Goal: Information Seeking & Learning: Learn about a topic

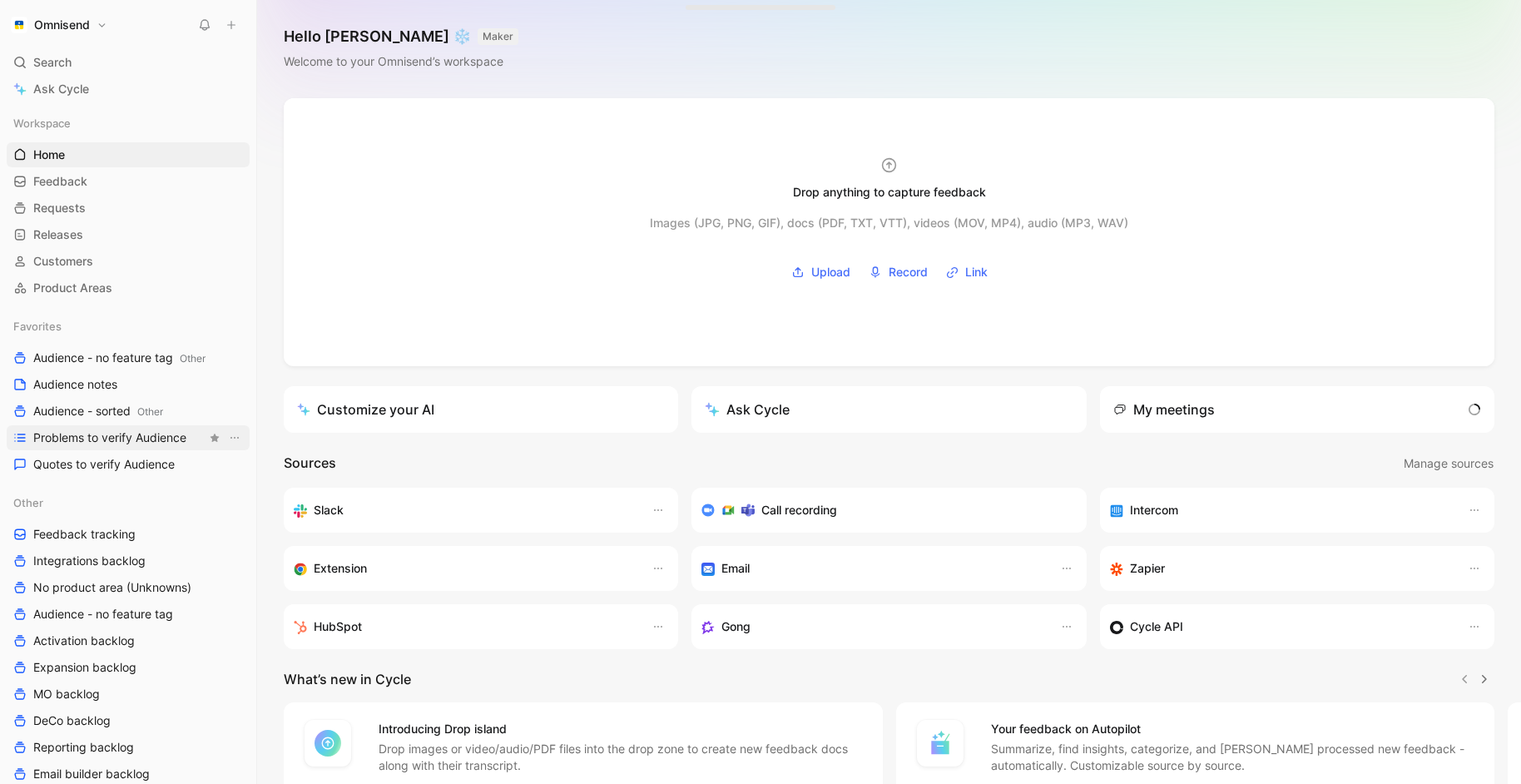
click at [101, 437] on span "Problems to verify Audience" at bounding box center [109, 438] width 153 height 17
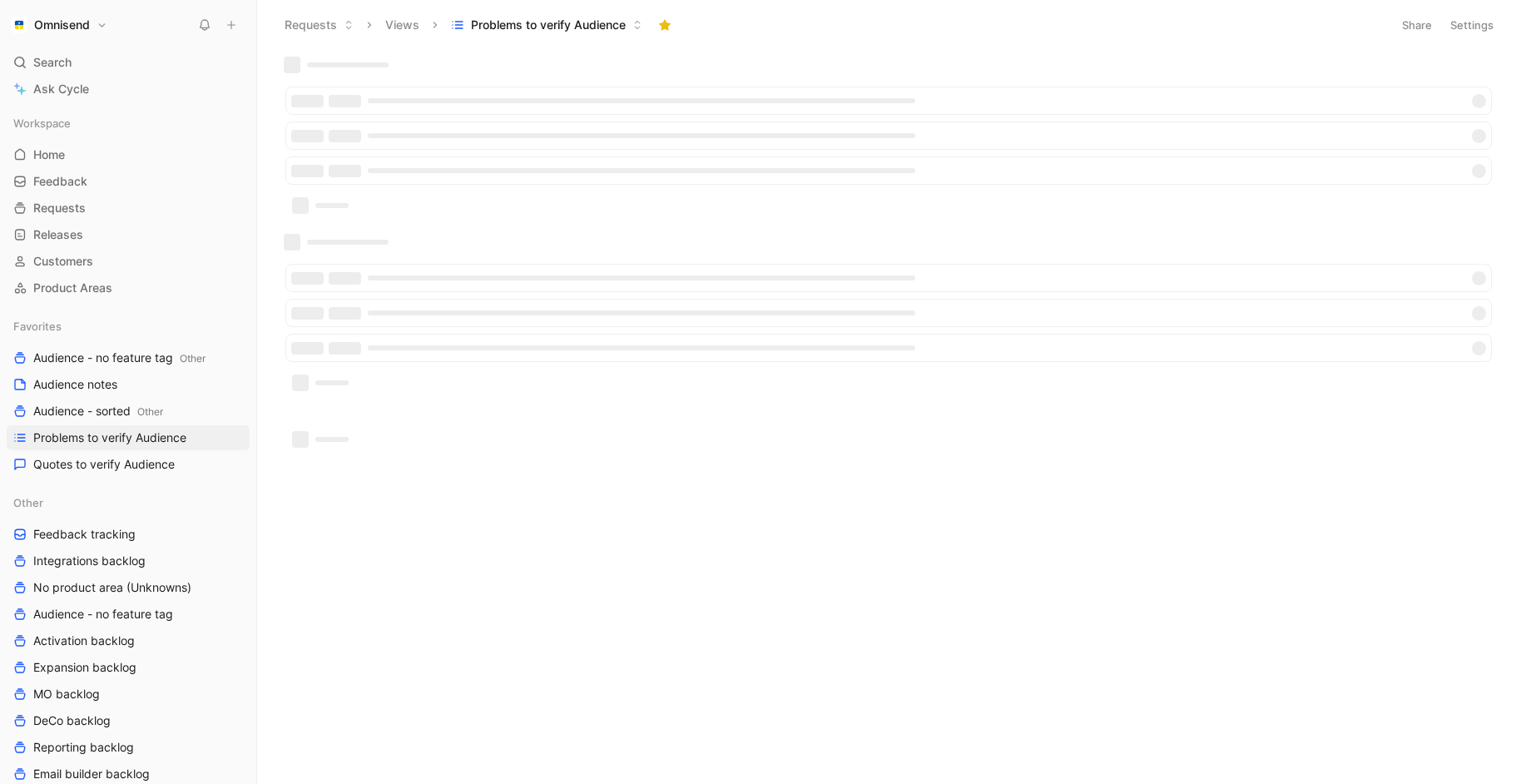
click at [618, 503] on div at bounding box center [887, 297] width 1241 height 482
click at [139, 459] on span "Quotes to verify Audience" at bounding box center [103, 464] width 141 height 17
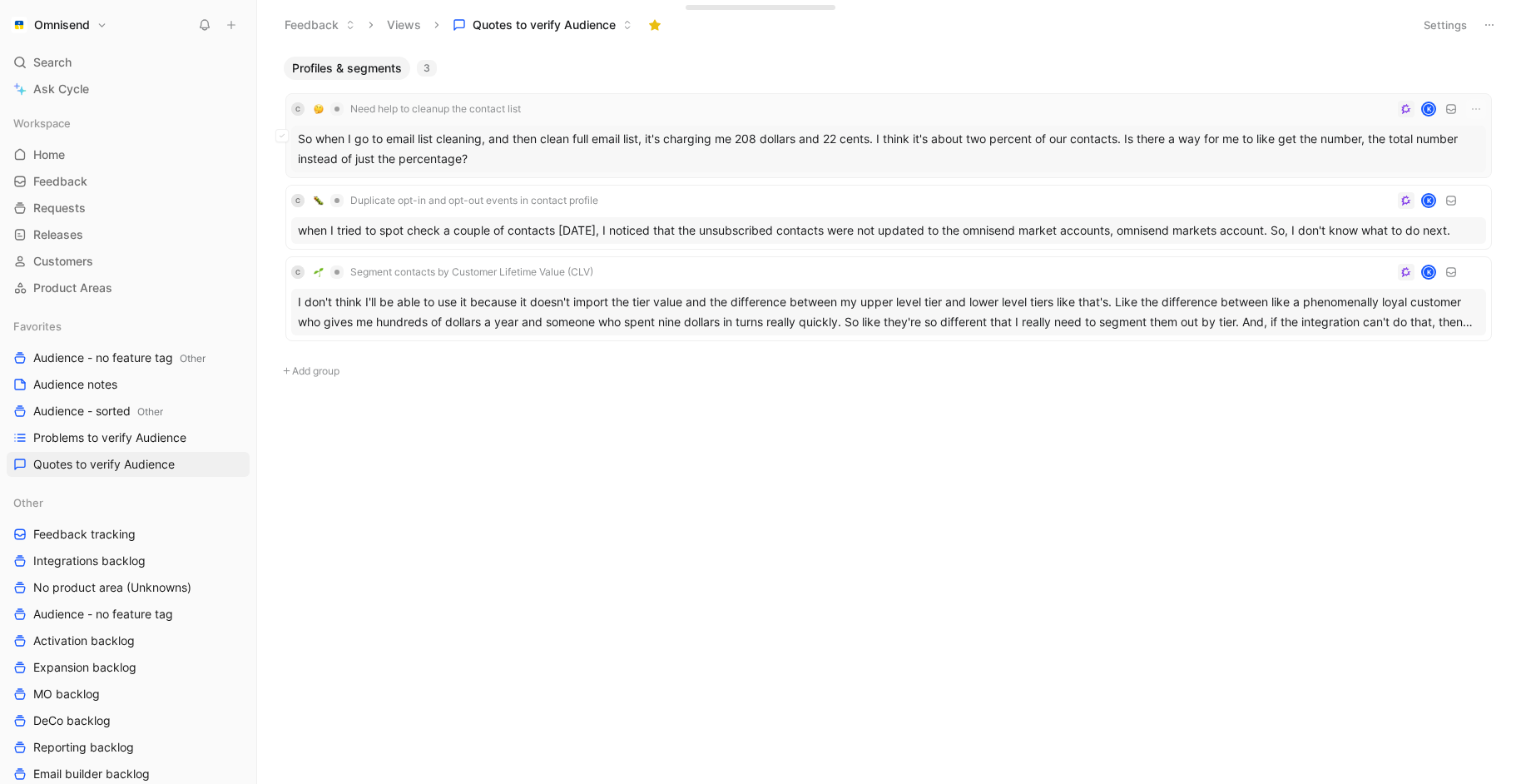
click at [656, 159] on div "So when I go to email list cleaning, and then clean full email list, it's charg…" at bounding box center [889, 148] width 1195 height 46
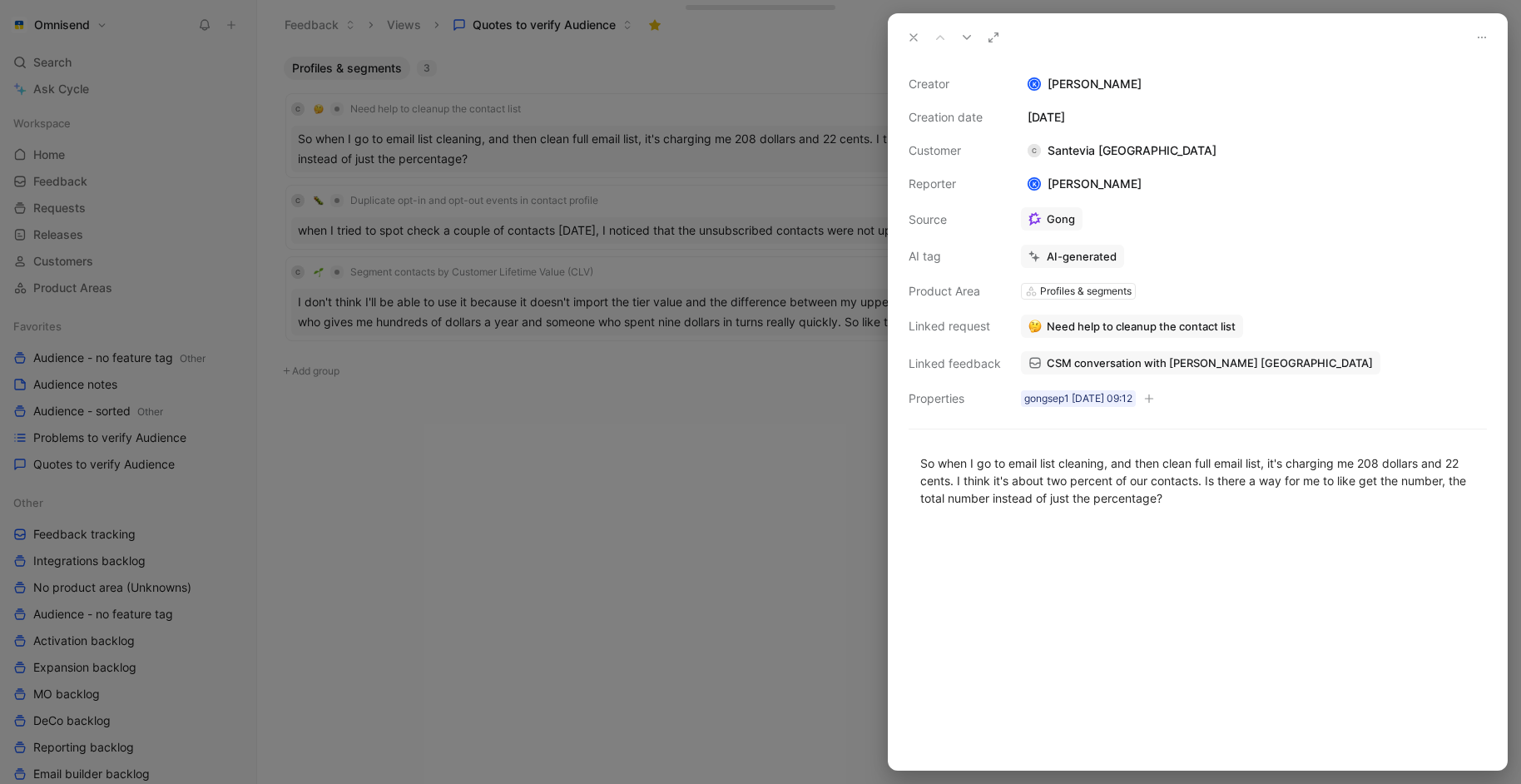
click at [635, 448] on div at bounding box center [760, 392] width 1521 height 784
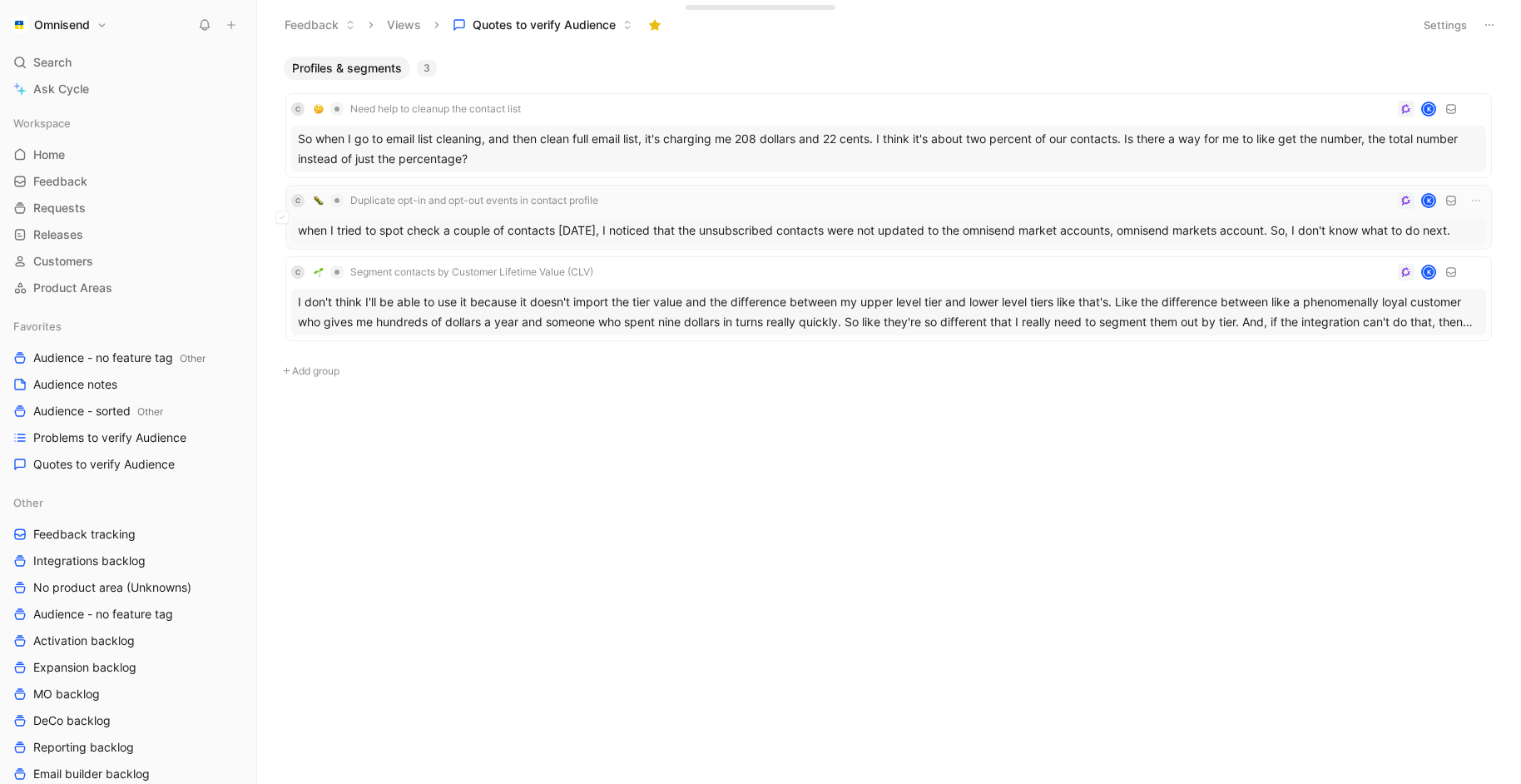
click at [654, 242] on div "when I tried to spot check a couple of contacts [DATE], I noticed that the unsu…" at bounding box center [889, 231] width 1195 height 27
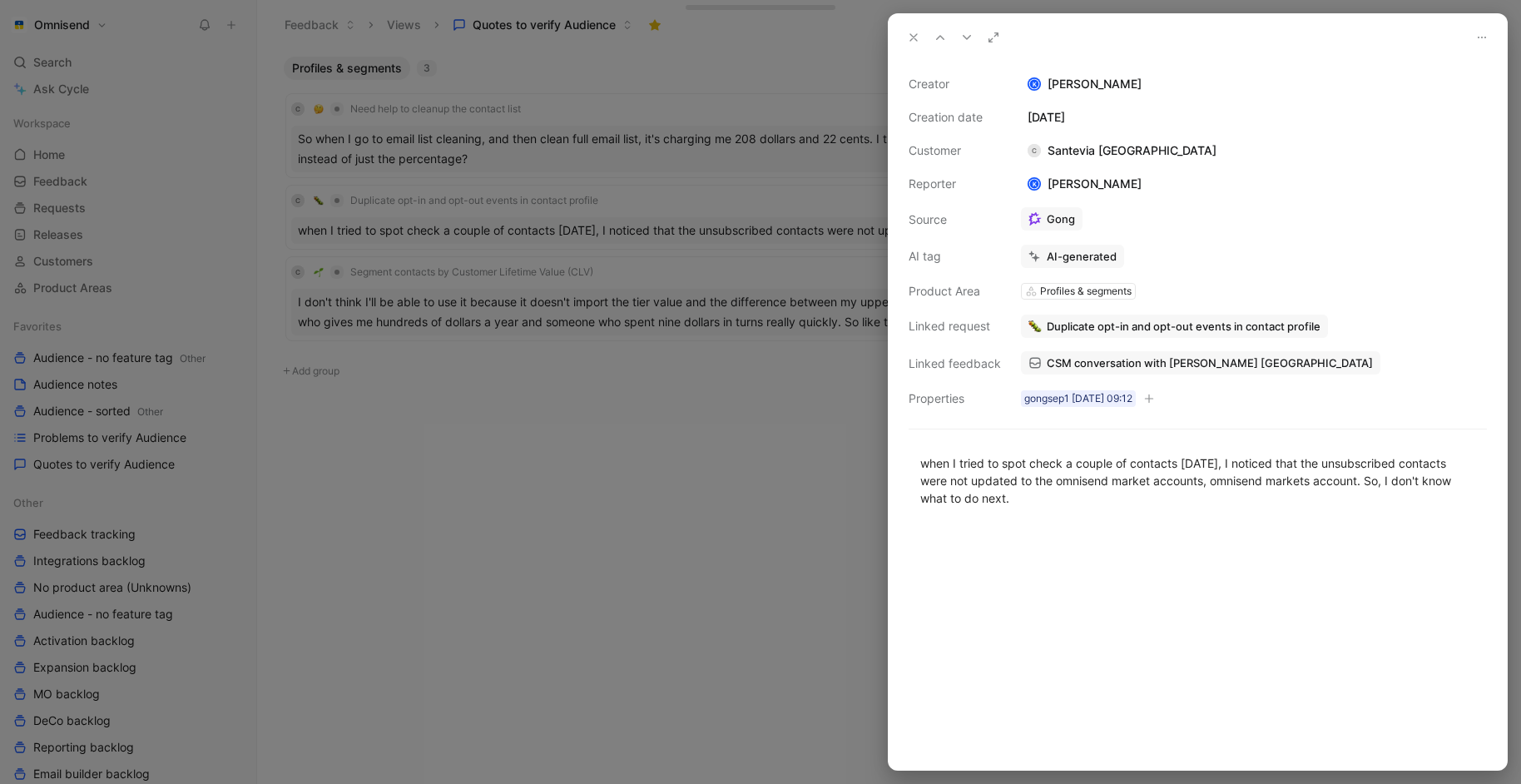
click at [1303, 179] on div "Creator K [PERSON_NAME] Creation date [DATE] Customer C Santevia [GEOGRAPHIC_DA…" at bounding box center [1197, 241] width 578 height 335
click at [1095, 230] on button "Discard" at bounding box center [1100, 226] width 64 height 23
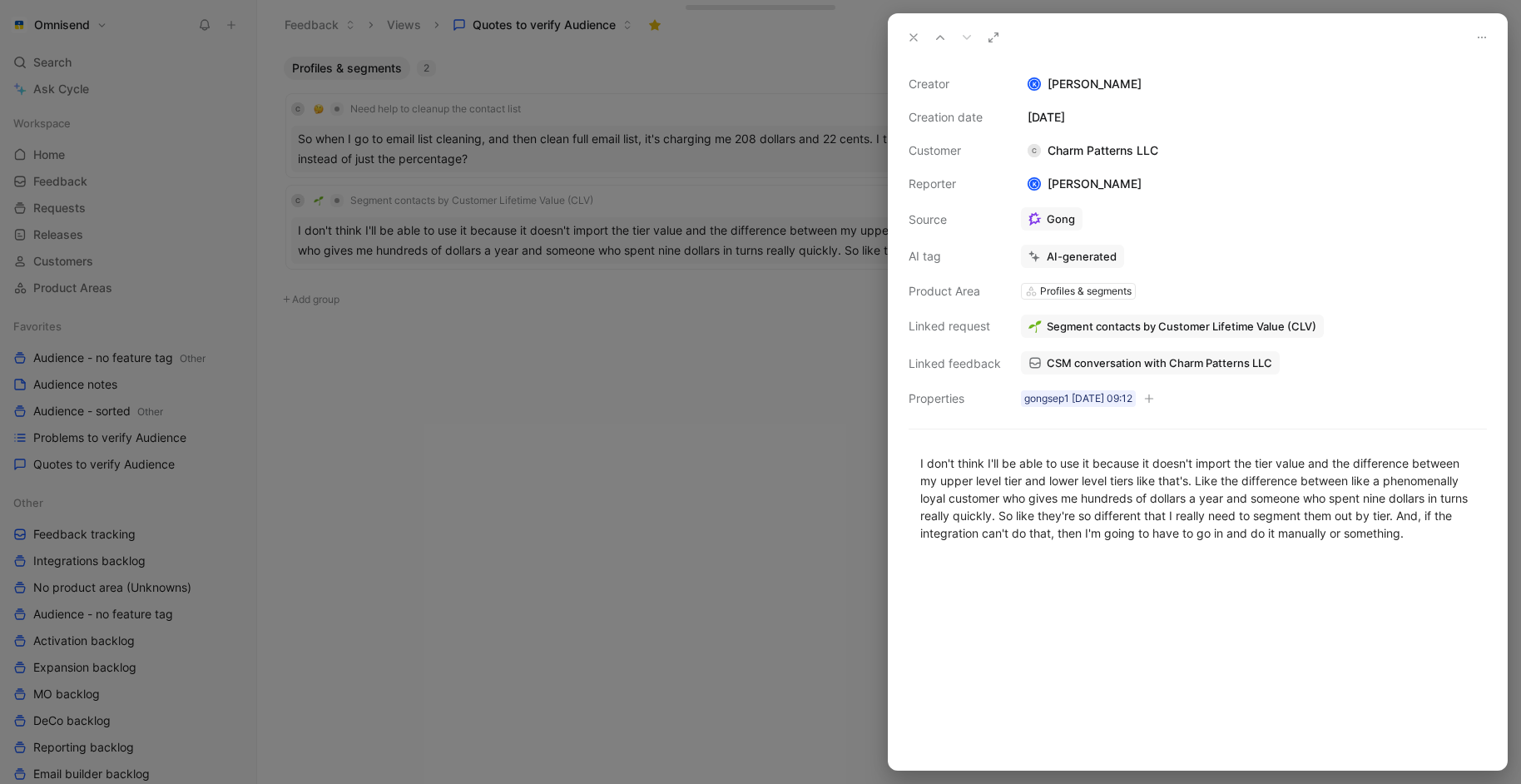
click at [620, 335] on div at bounding box center [760, 392] width 1521 height 784
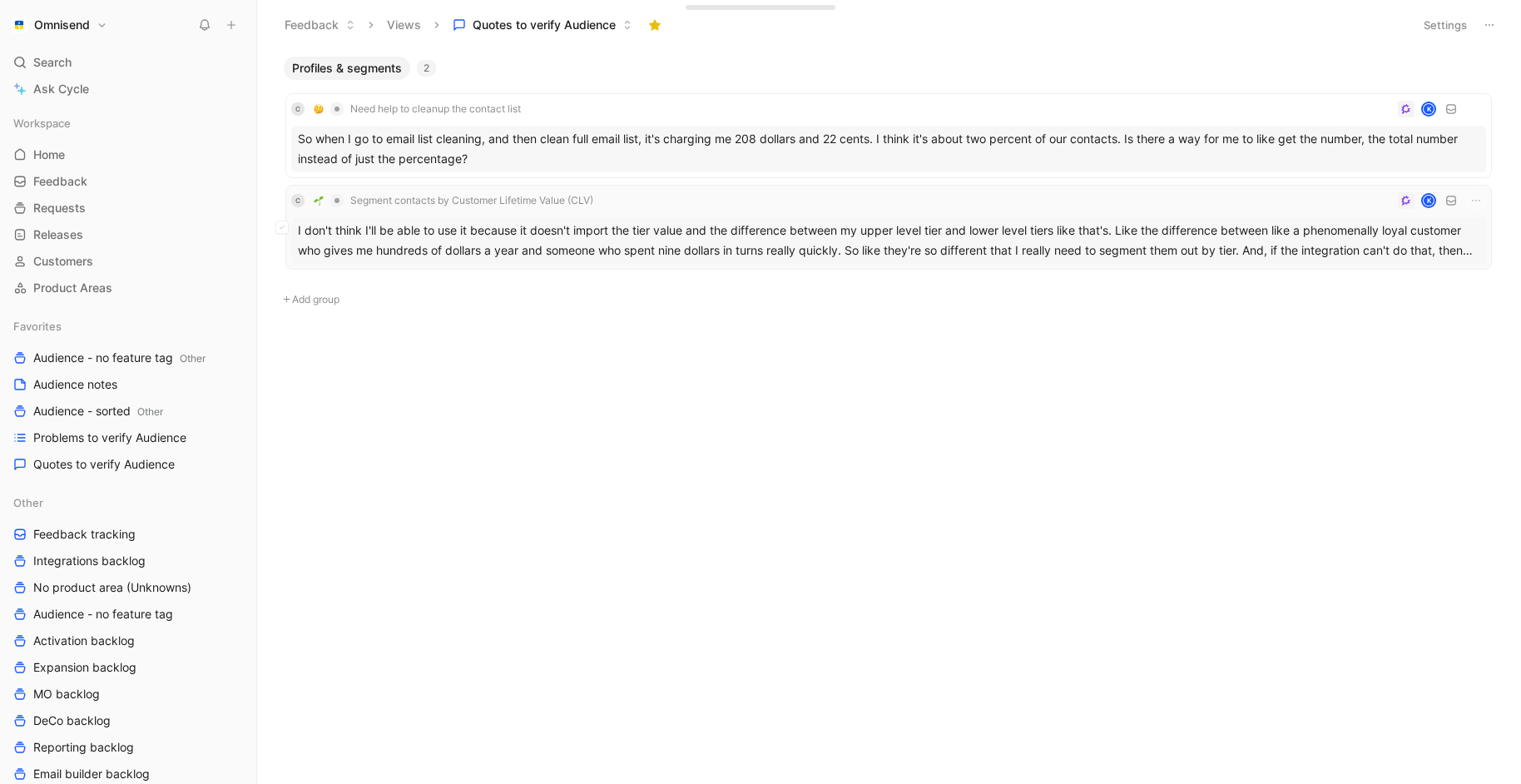
click at [683, 253] on div "I don't think I'll be able to use it because it doesn't import the tier value a…" at bounding box center [889, 241] width 1195 height 46
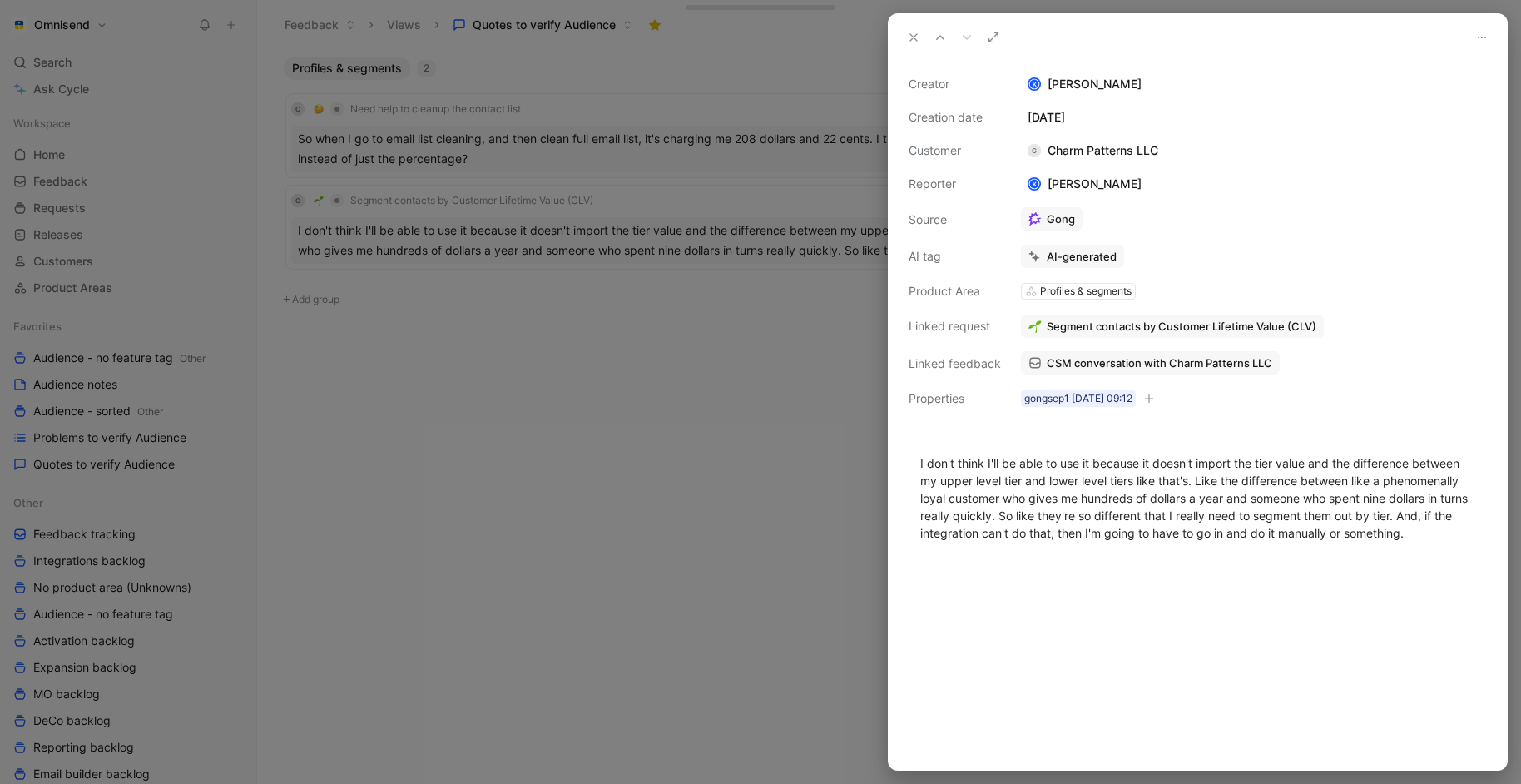
click at [640, 326] on div at bounding box center [760, 392] width 1521 height 784
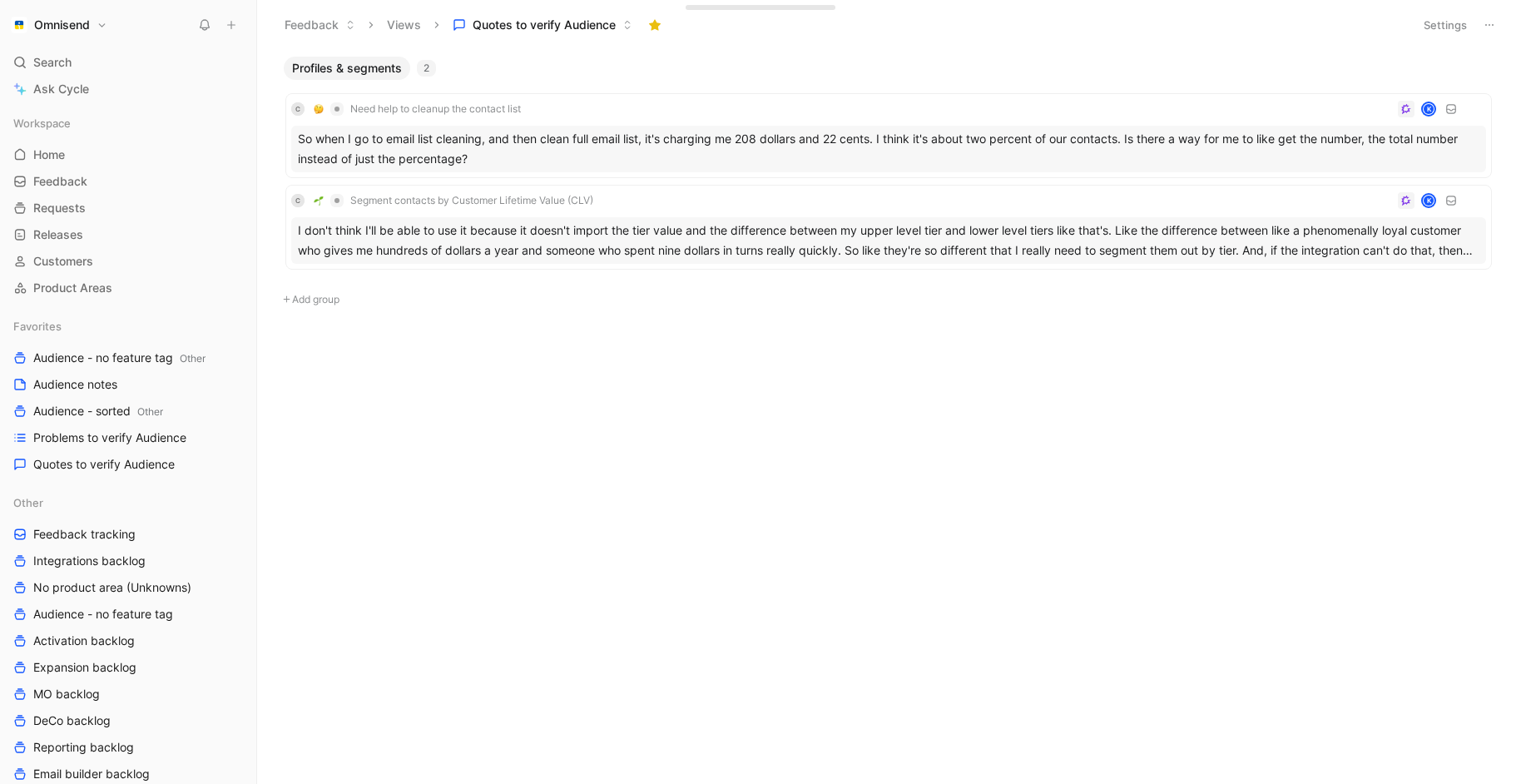
click at [654, 379] on div "Profiles & segments 2 C Need help to cleanup the contact list K So when I go to…" at bounding box center [887, 225] width 1241 height 337
click at [929, 329] on div "Profiles & segments 2 C Need help to cleanup the contact list K So when I go to…" at bounding box center [887, 225] width 1241 height 337
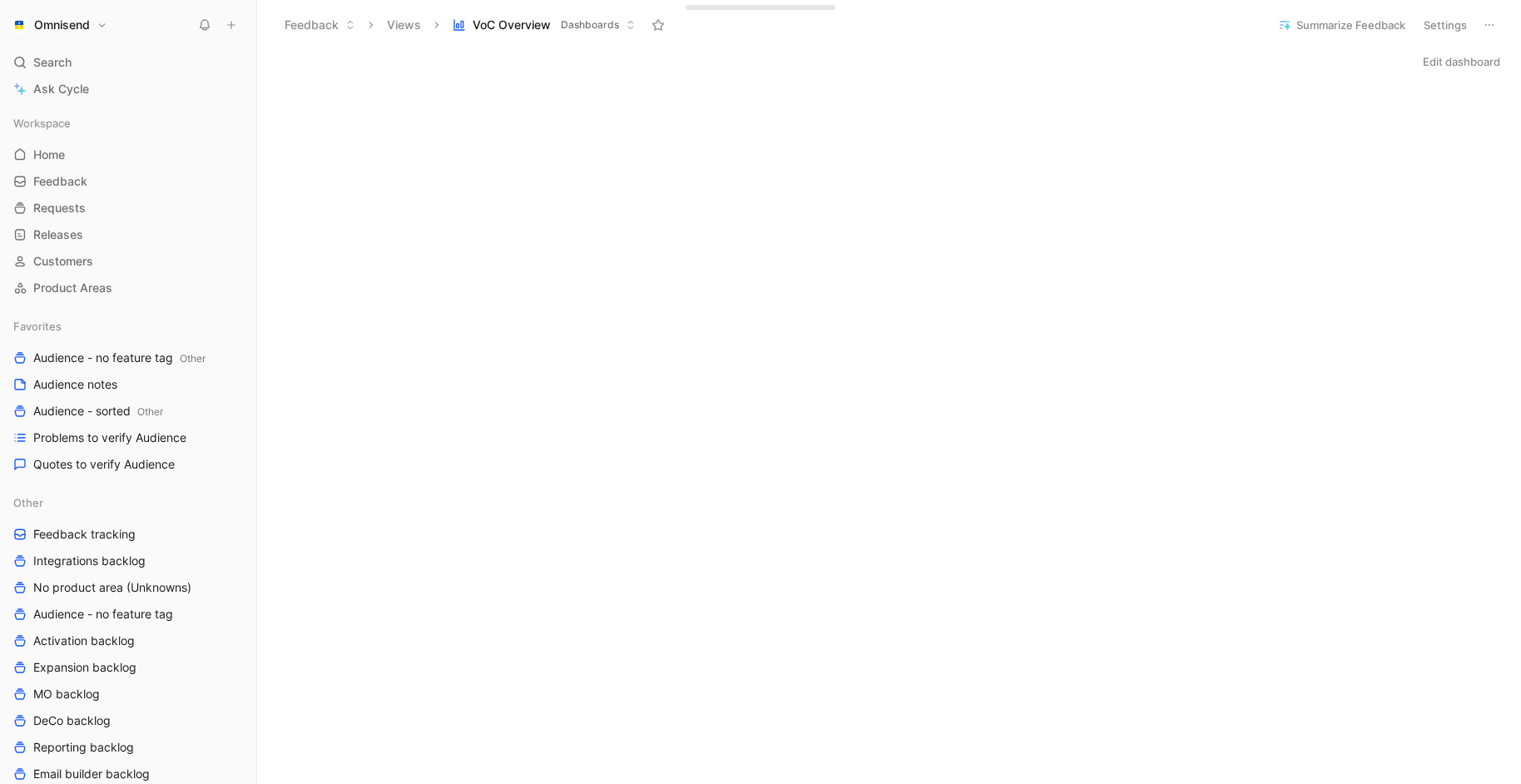
scroll to position [80, 0]
